Goal: Task Accomplishment & Management: Manage account settings

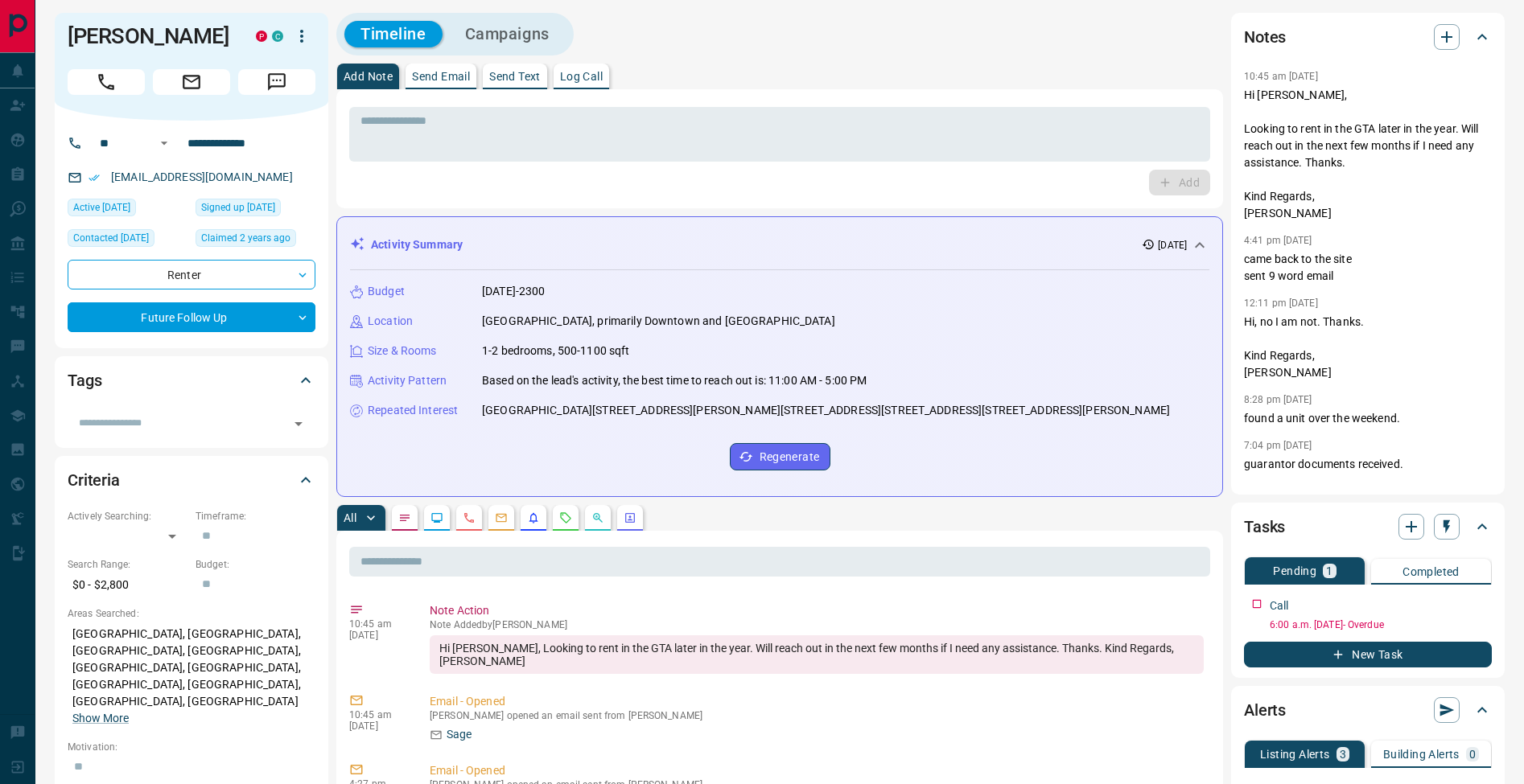
scroll to position [253, 0]
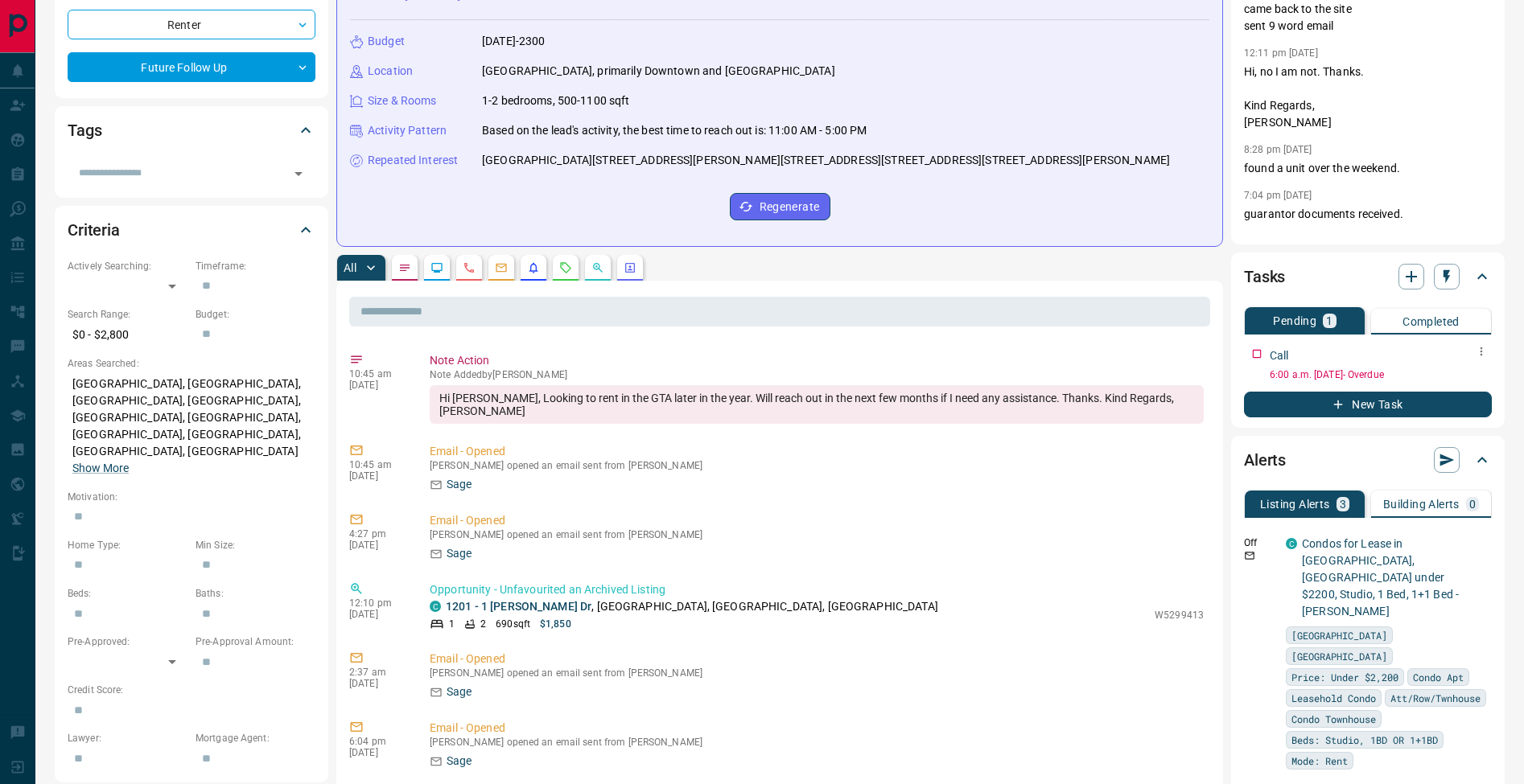
click at [1486, 353] on icon "button" at bounding box center [1481, 351] width 13 height 13
click at [1480, 370] on li "Edit" at bounding box center [1455, 382] width 71 height 24
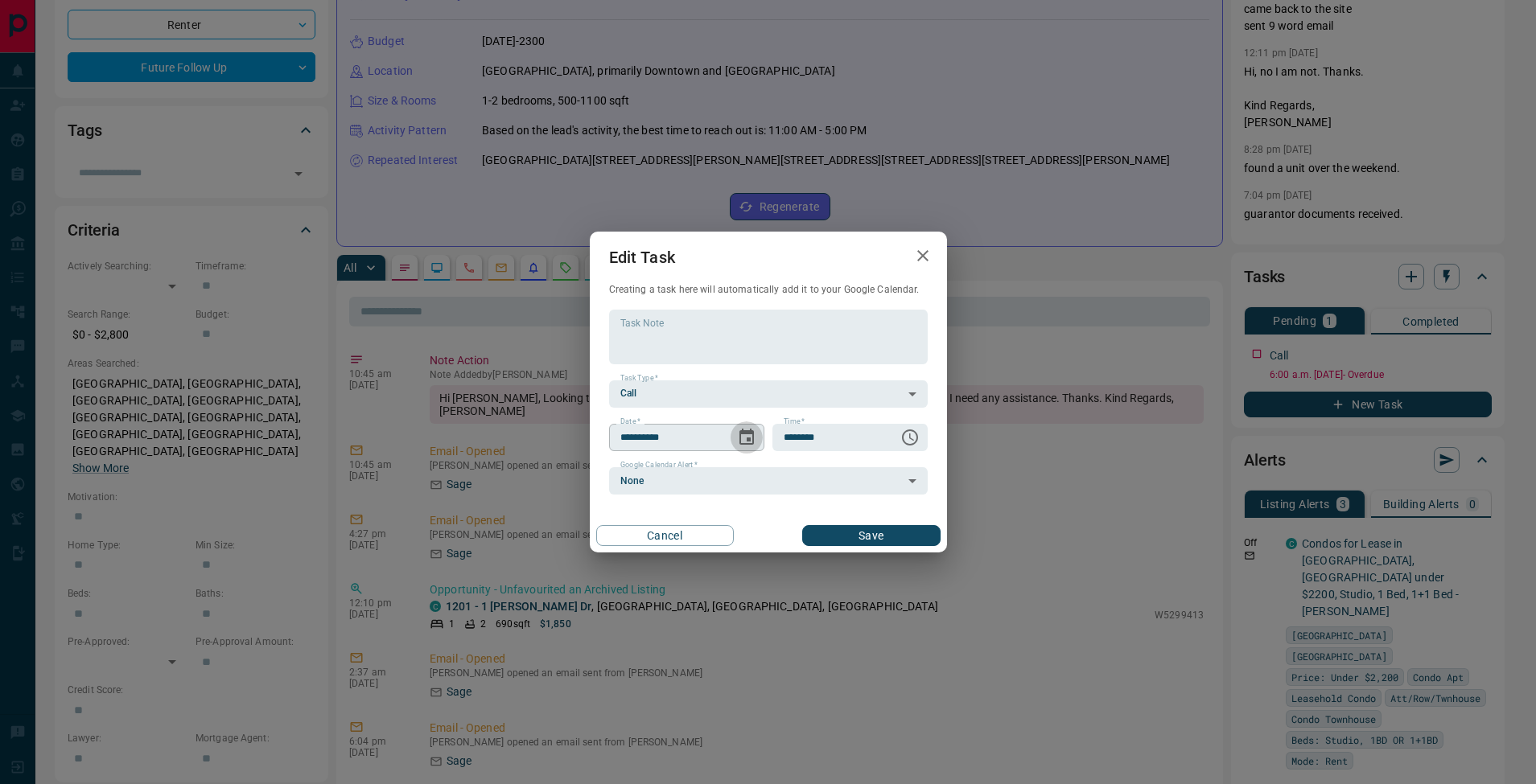
click at [751, 438] on icon "Choose date, selected date is Aug 7, 2025" at bounding box center [746, 437] width 19 height 19
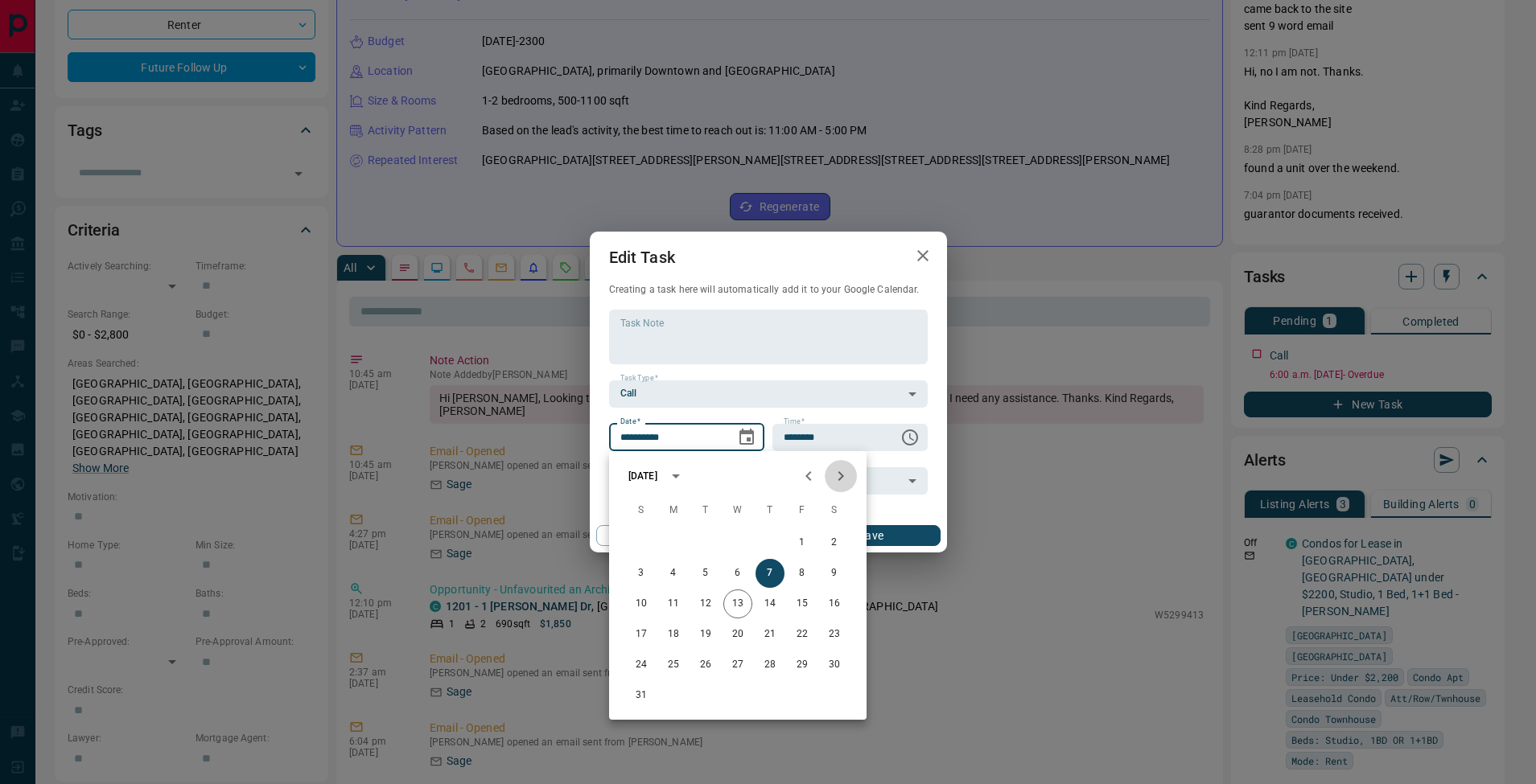
click at [847, 478] on icon "Next month" at bounding box center [840, 476] width 19 height 19
click at [738, 575] on button "10" at bounding box center [738, 573] width 29 height 29
type input "**********"
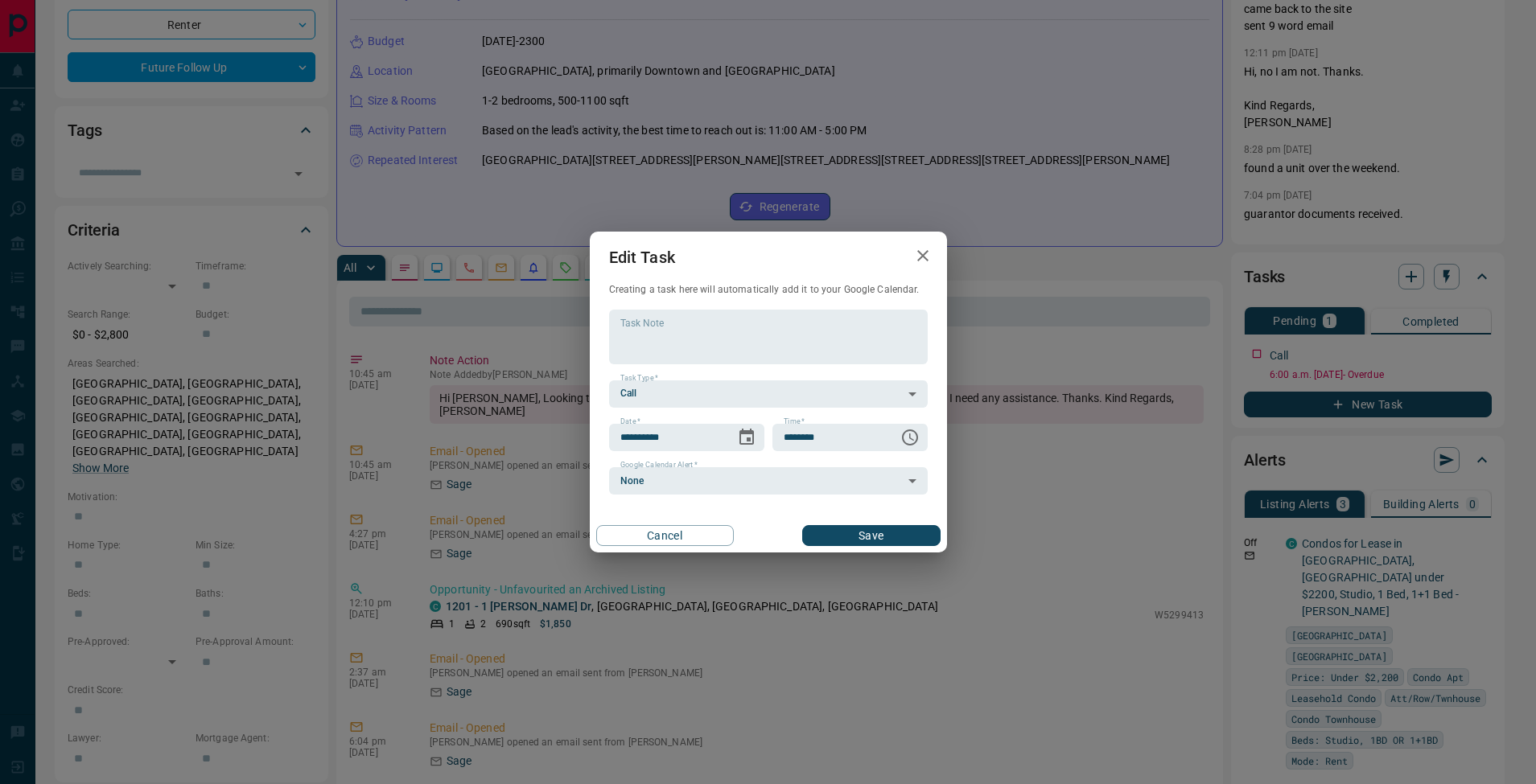
click at [878, 538] on button "Save" at bounding box center [871, 535] width 138 height 21
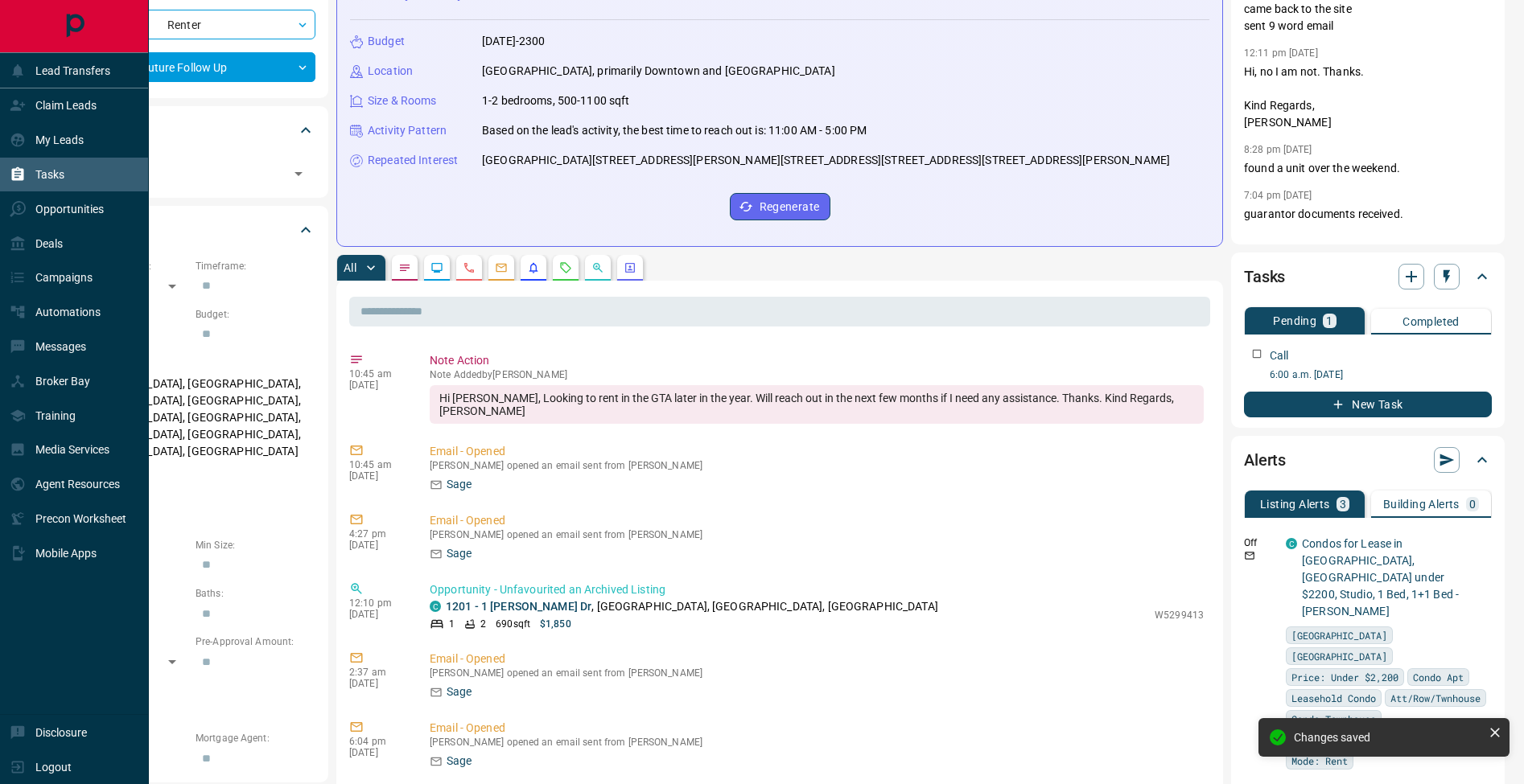
click at [16, 177] on icon at bounding box center [18, 175] width 16 height 16
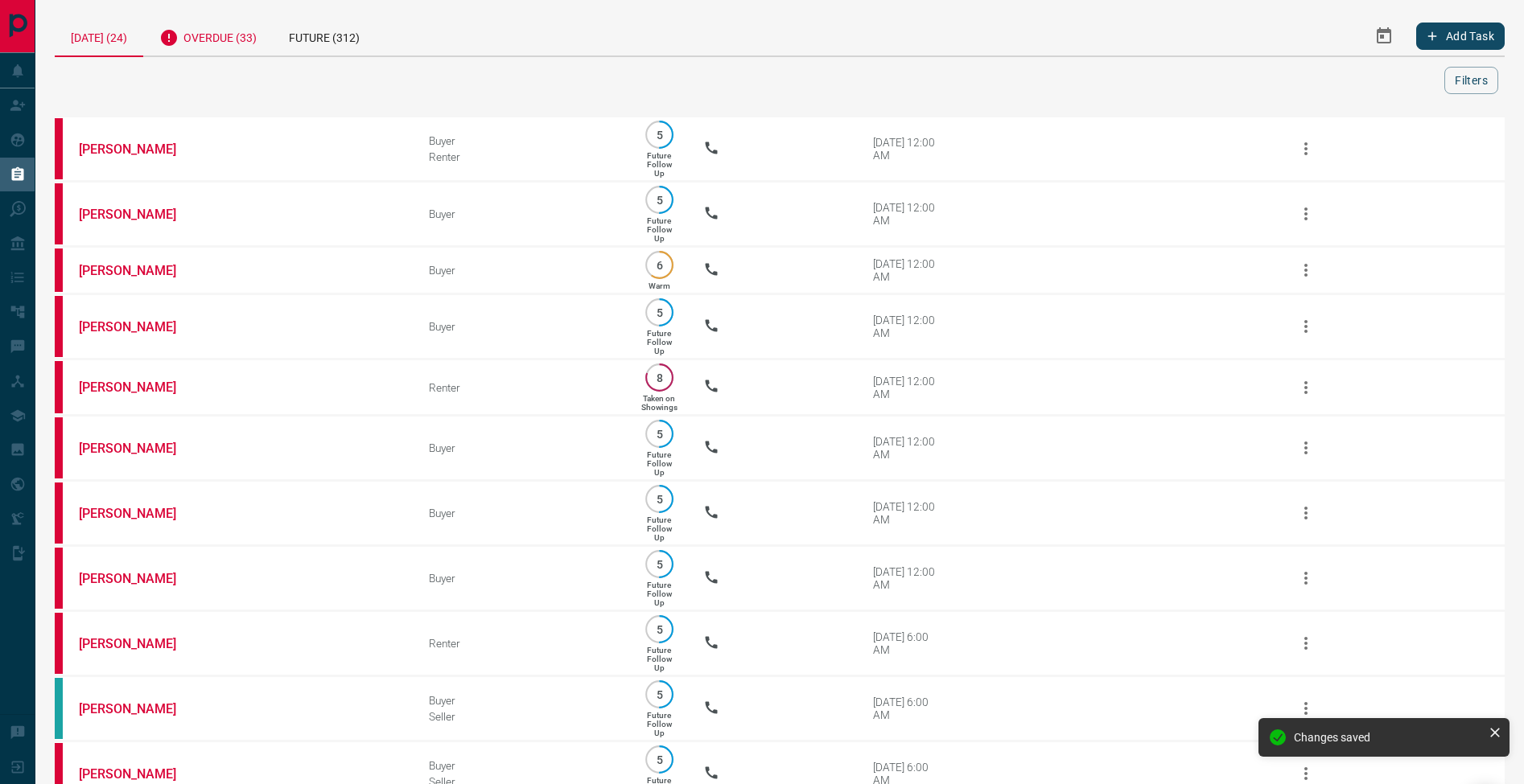
click at [233, 47] on div "Overdue (33)" at bounding box center [208, 36] width 130 height 40
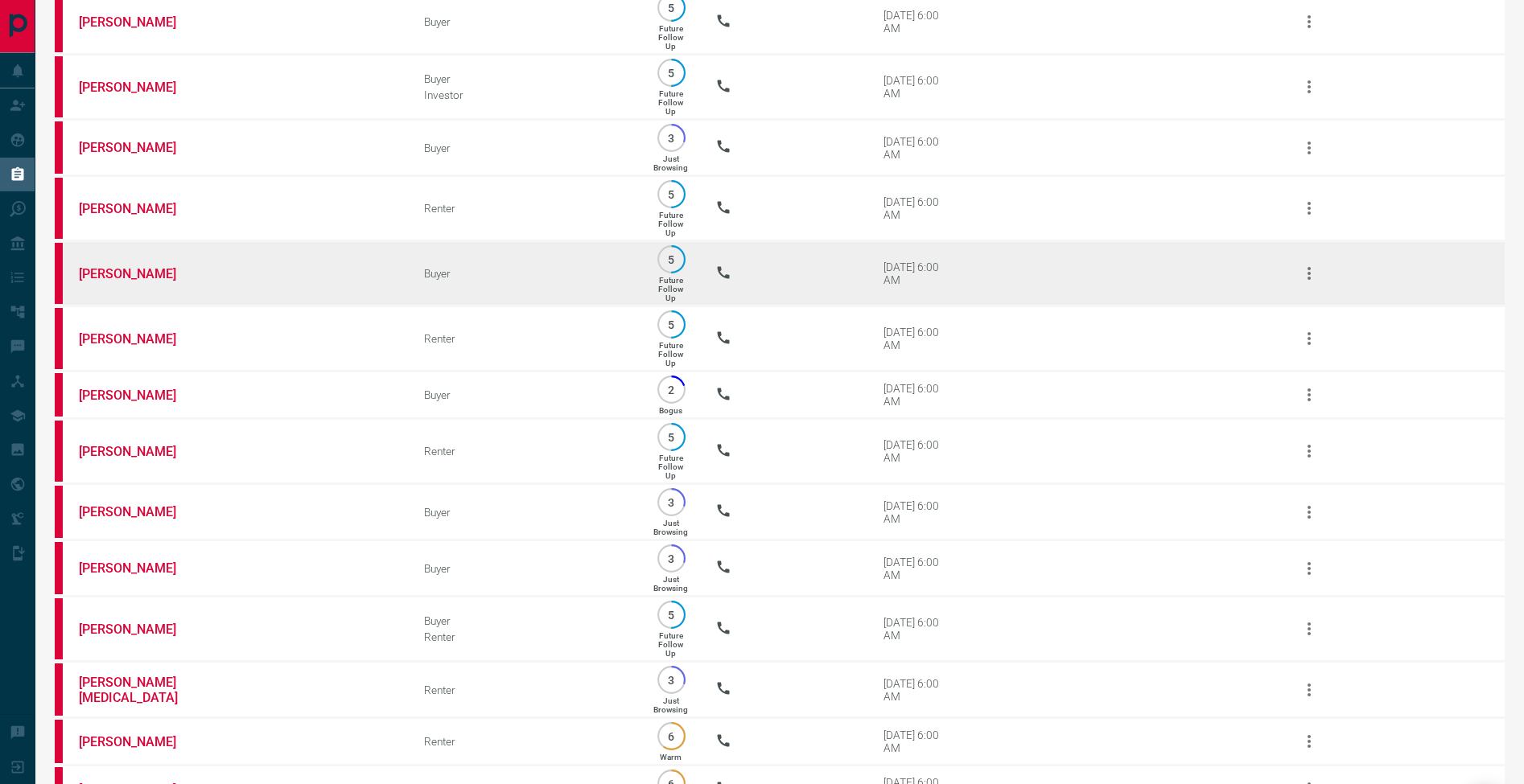
scroll to position [756, 0]
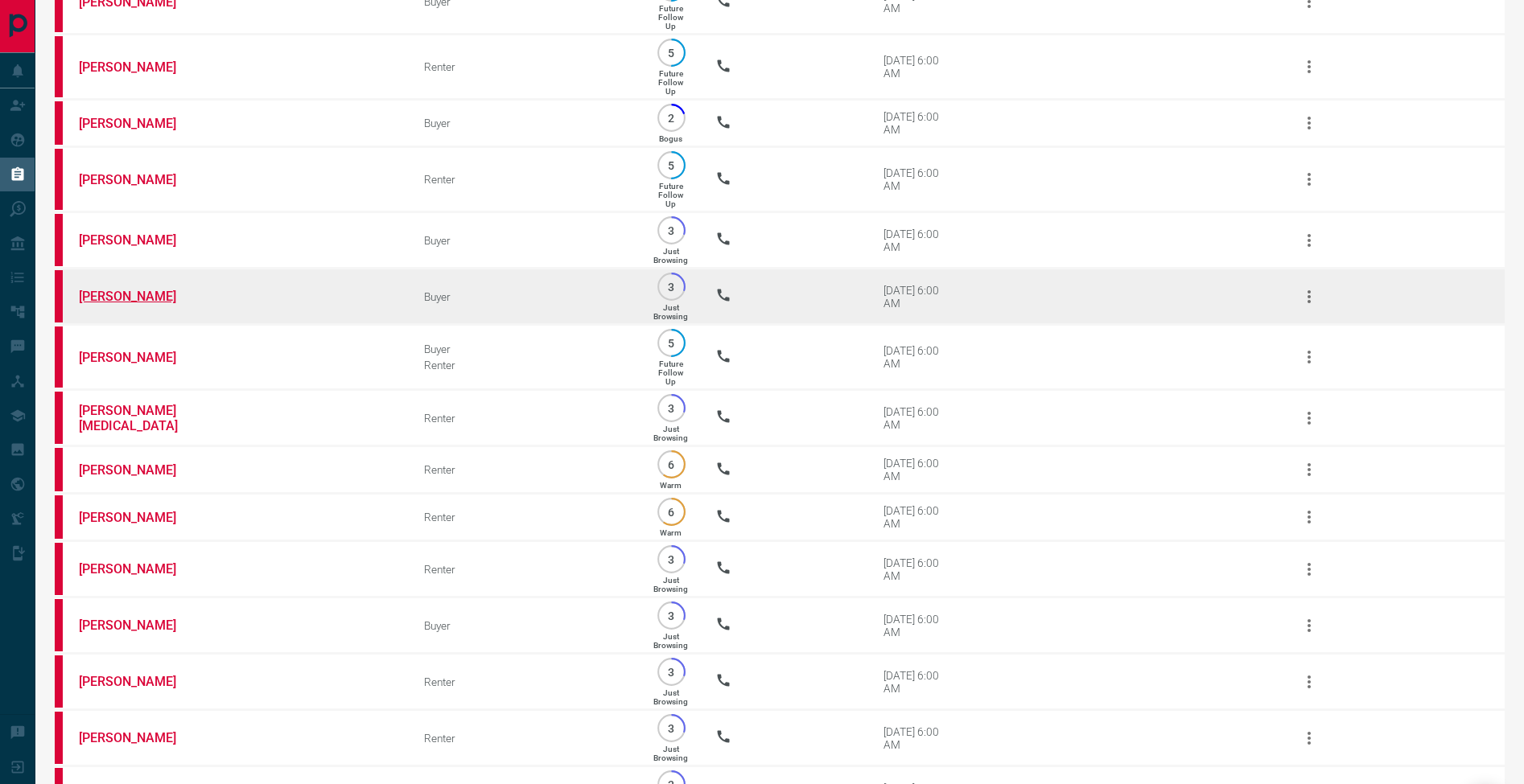
click at [111, 304] on link "[PERSON_NAME]" at bounding box center [139, 295] width 121 height 15
